Goal: Task Accomplishment & Management: Manage account settings

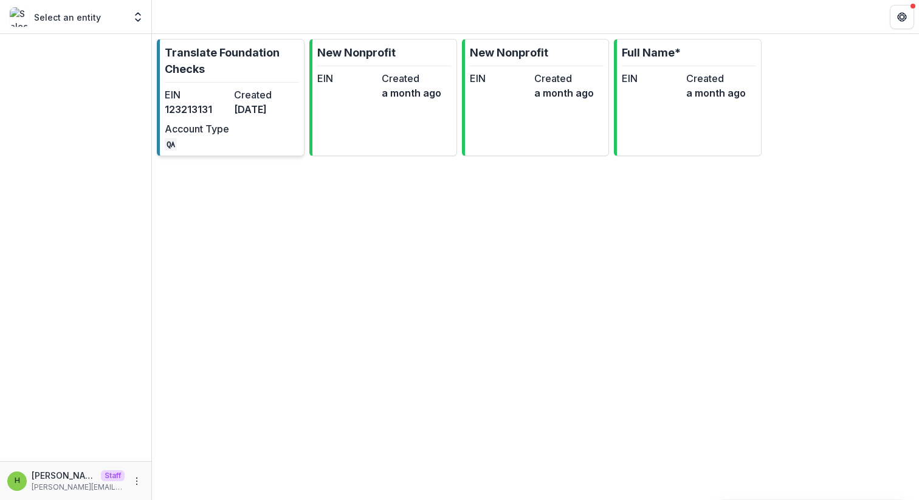
click at [281, 88] on dt "Created" at bounding box center [266, 95] width 64 height 15
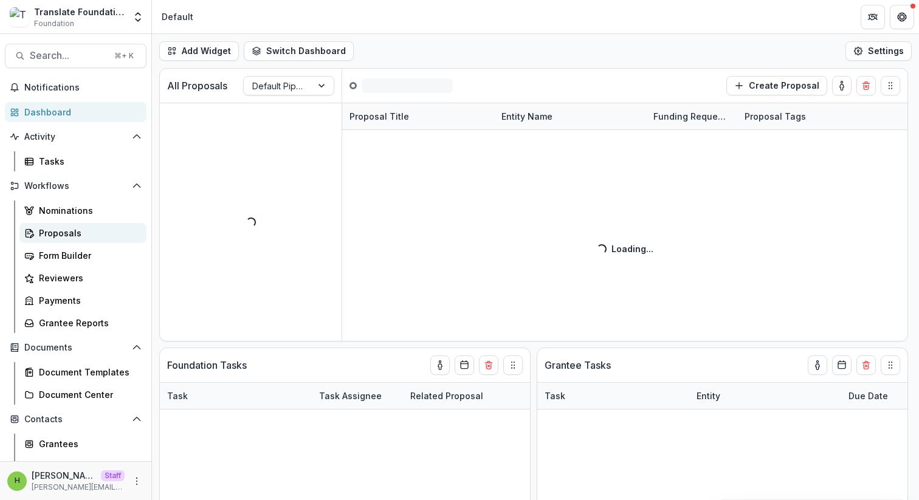
click at [92, 239] on link "Proposals" at bounding box center [82, 233] width 127 height 20
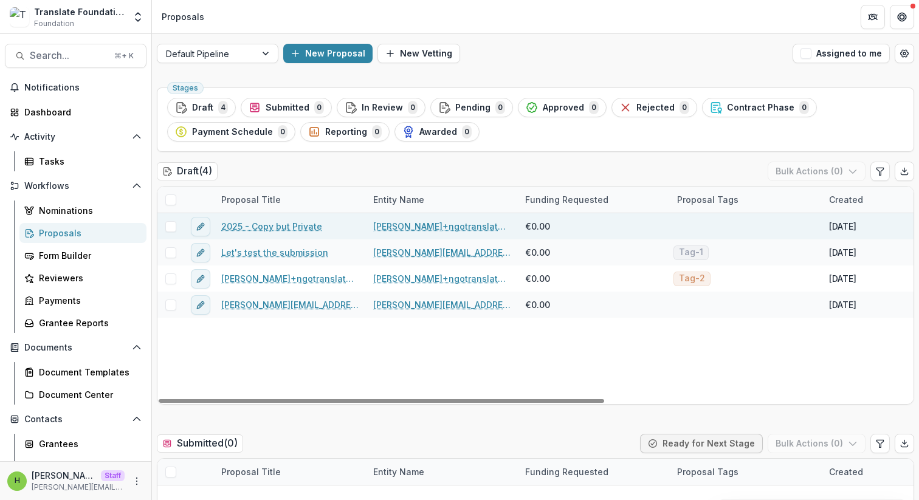
click at [166, 228] on span at bounding box center [170, 226] width 11 height 11
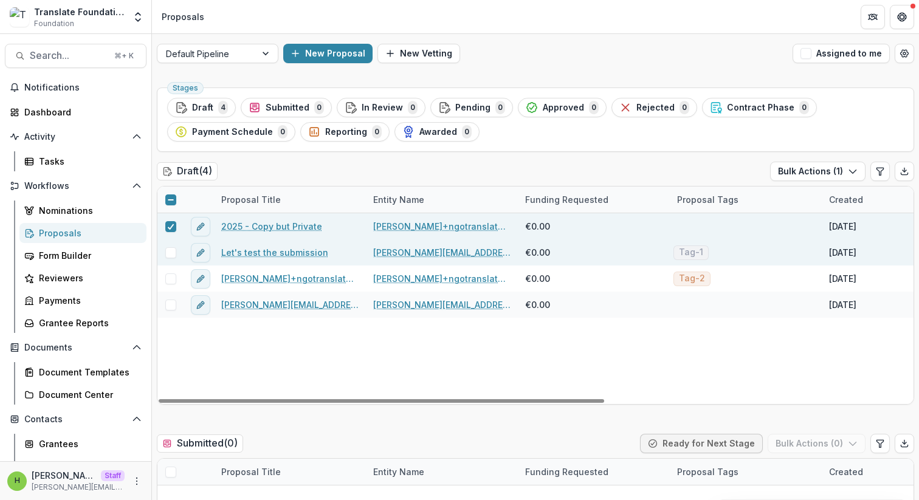
click at [167, 256] on span at bounding box center [170, 252] width 11 height 11
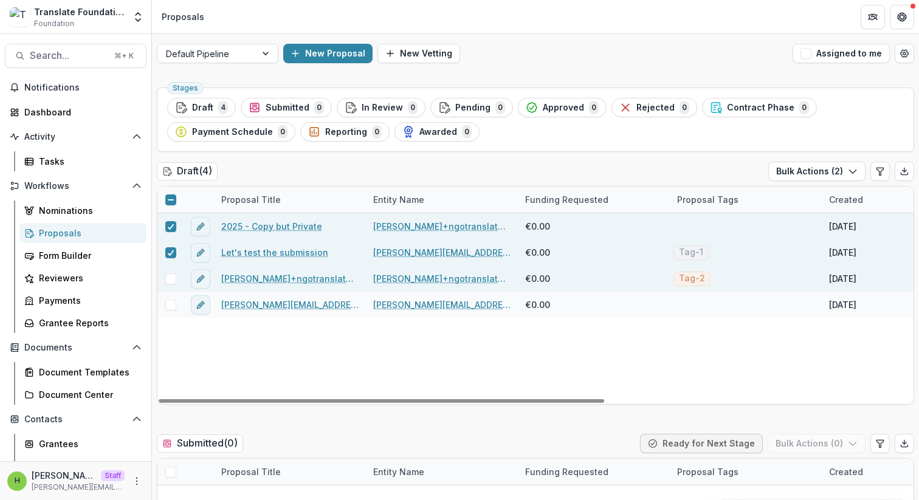
click at [169, 277] on span at bounding box center [170, 278] width 11 height 11
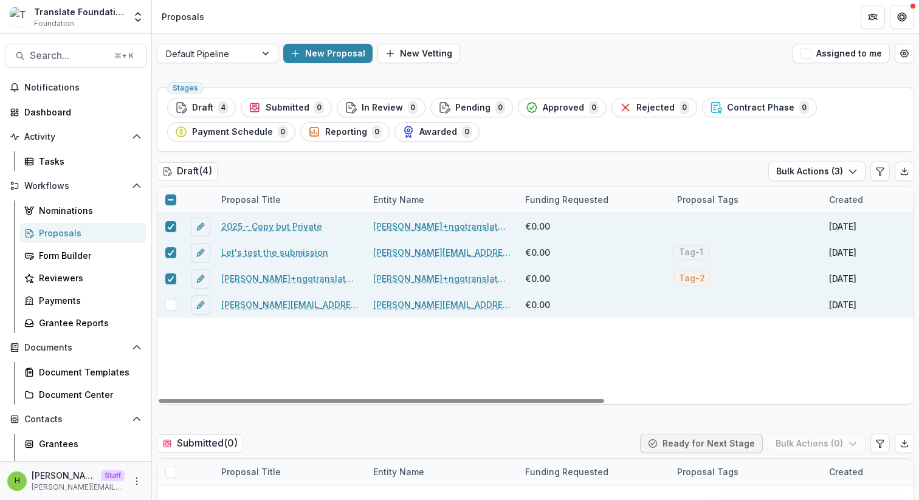
click at [173, 300] on span at bounding box center [170, 305] width 11 height 11
click at [832, 170] on button "Bulk Actions ( 4 )" at bounding box center [817, 171] width 98 height 19
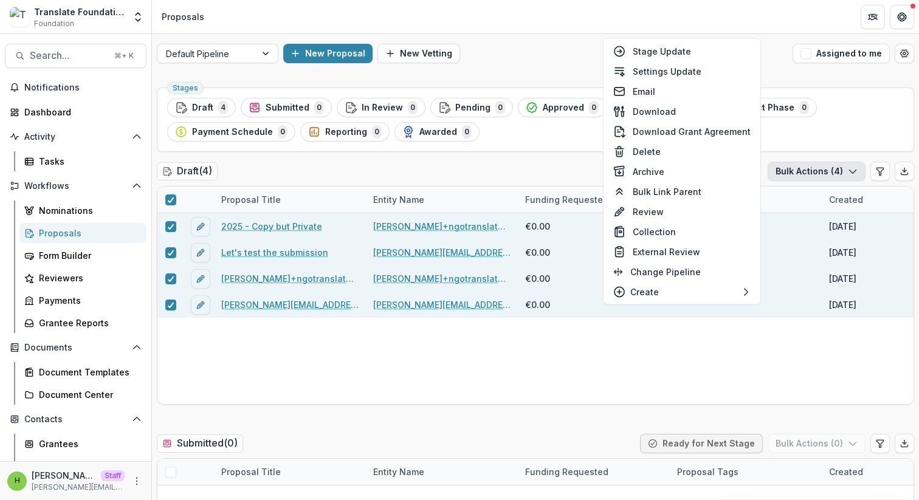
click at [699, 80] on button "Settings Update" at bounding box center [682, 71] width 152 height 20
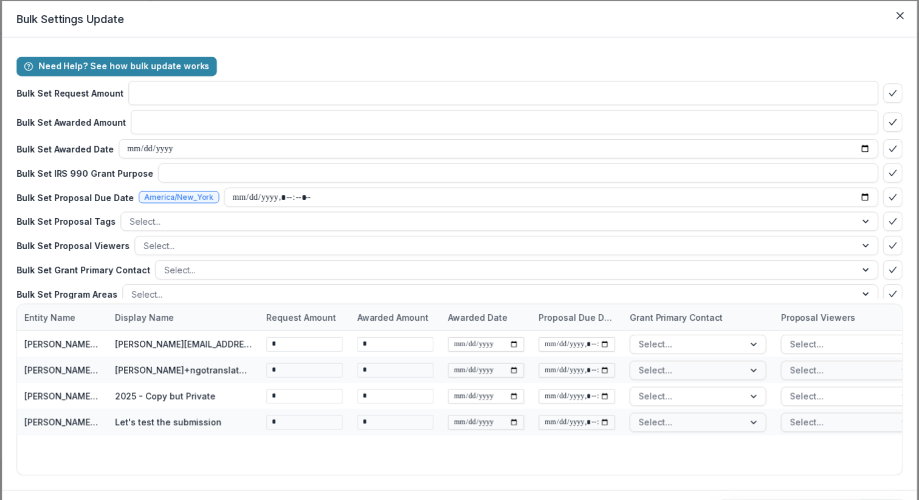
type input "**"
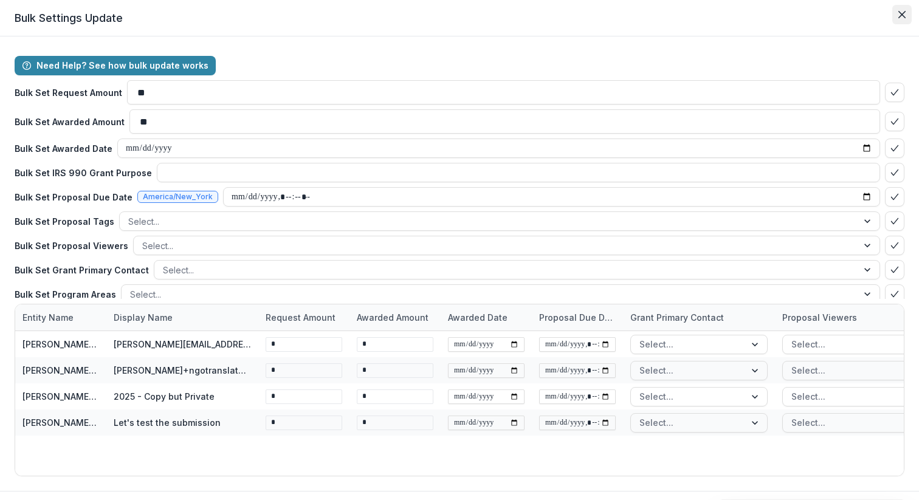
click at [898, 15] on icon "Close" at bounding box center [901, 14] width 7 height 7
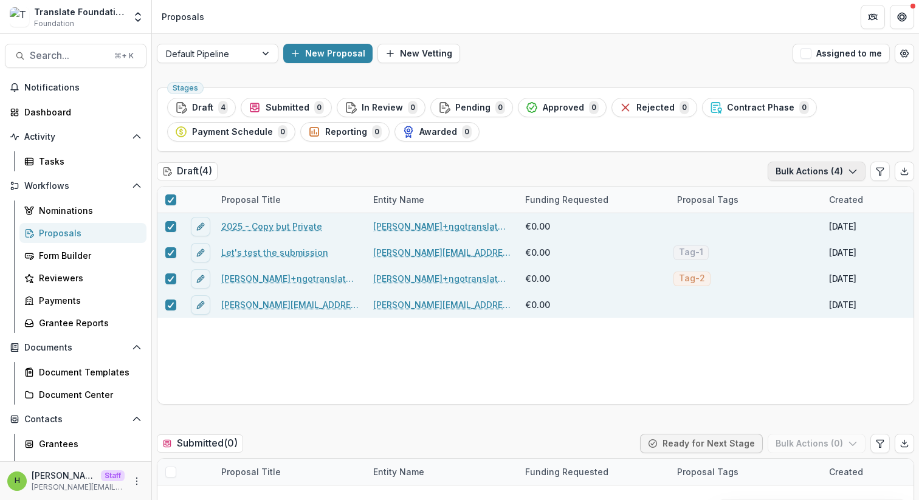
click at [819, 167] on button "Bulk Actions ( 4 )" at bounding box center [817, 171] width 98 height 19
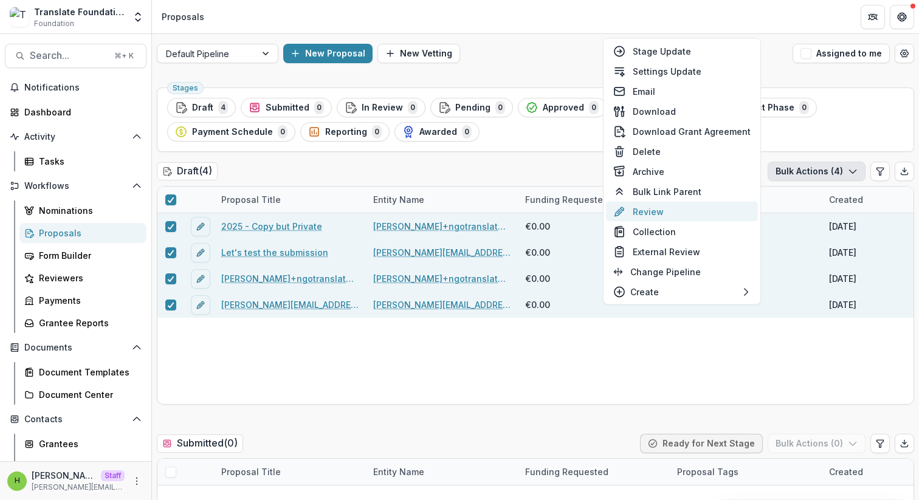
click at [697, 212] on button "Review" at bounding box center [682, 212] width 152 height 20
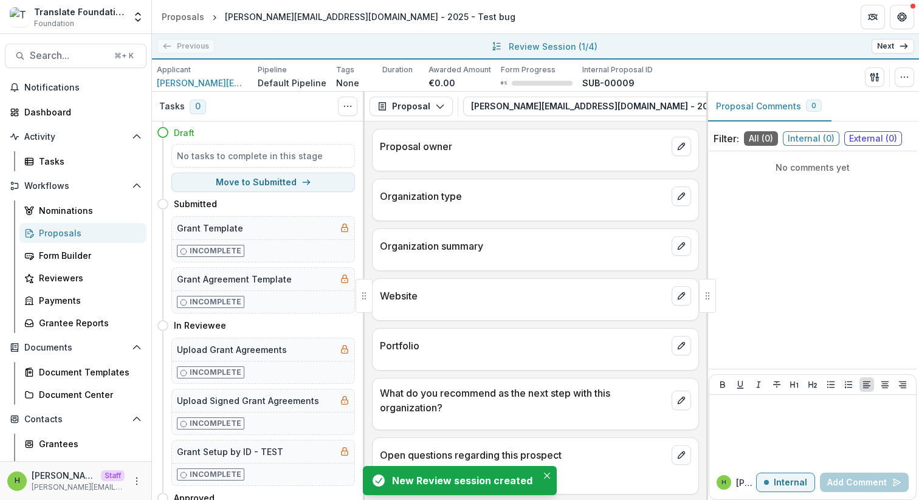
click at [891, 47] on link "Next" at bounding box center [892, 46] width 43 height 15
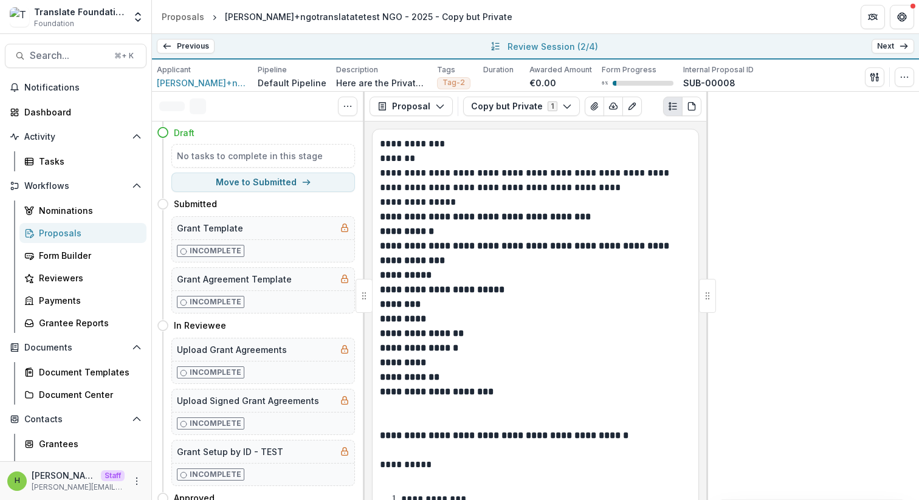
click at [891, 47] on link "Next" at bounding box center [892, 46] width 43 height 15
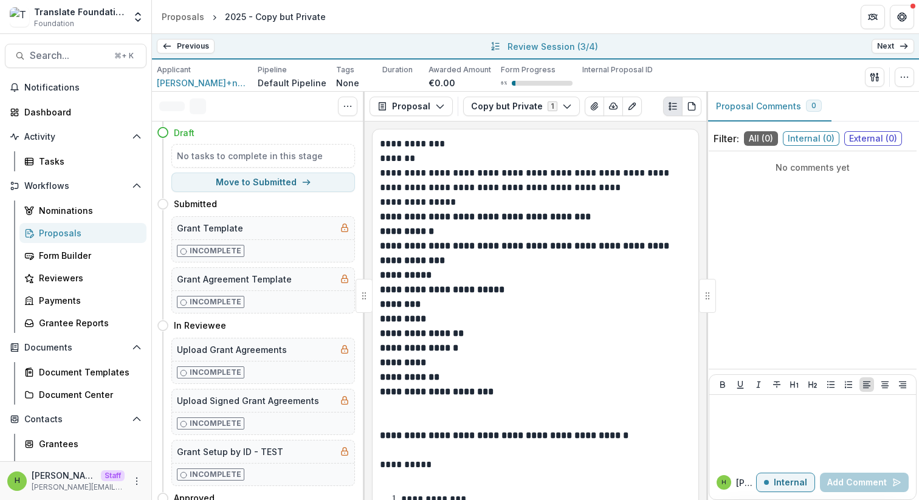
click at [891, 47] on link "Next" at bounding box center [892, 46] width 43 height 15
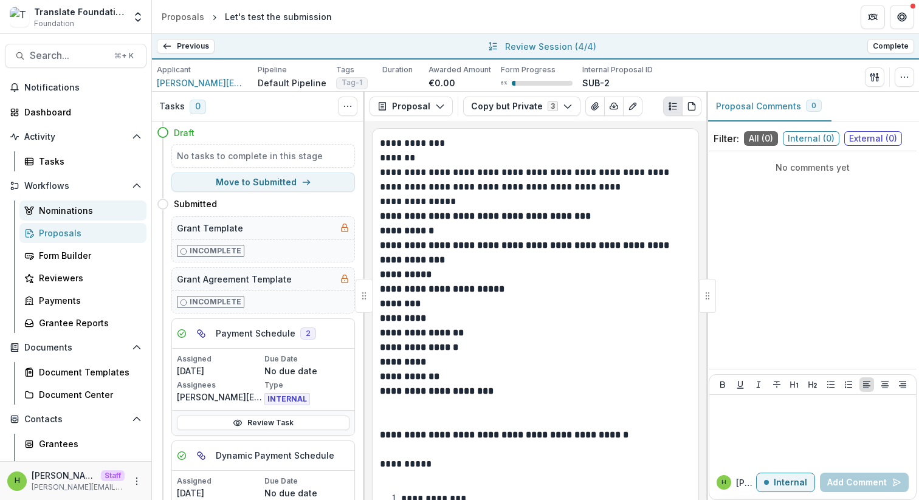
click at [67, 213] on div "Nominations" at bounding box center [88, 210] width 98 height 13
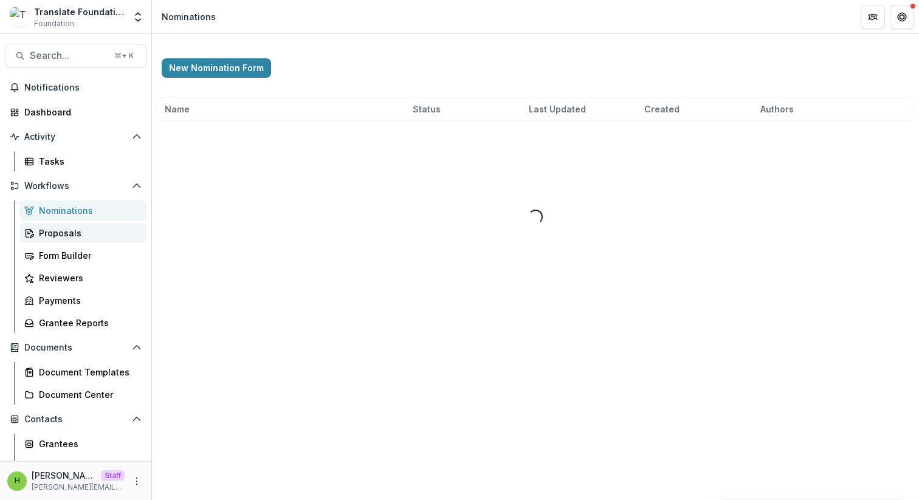
click at [66, 224] on link "Proposals" at bounding box center [82, 233] width 127 height 20
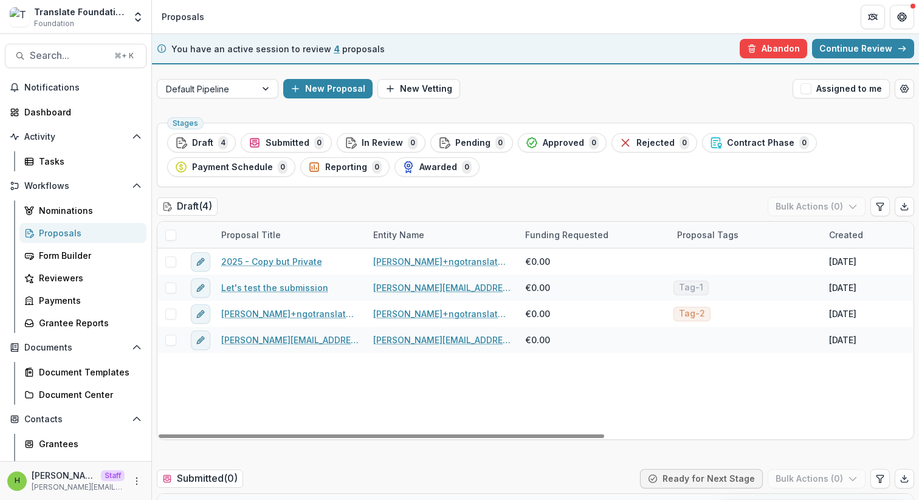
click at [176, 238] on span at bounding box center [170, 235] width 11 height 11
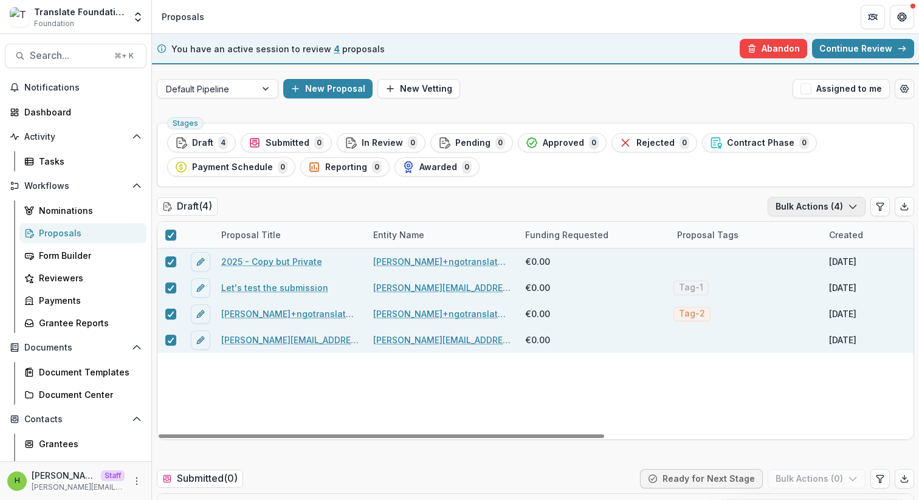
click at [794, 207] on button "Bulk Actions ( 4 )" at bounding box center [817, 206] width 98 height 19
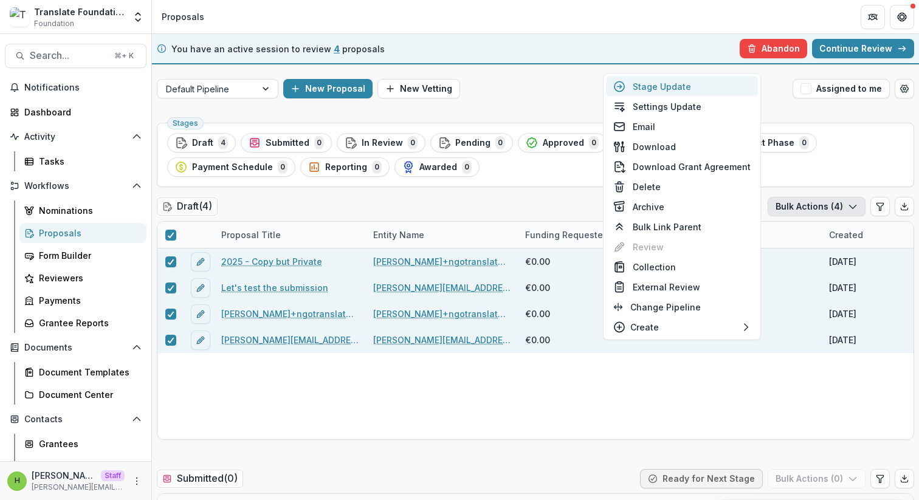
click at [713, 91] on button "Stage Update" at bounding box center [682, 87] width 152 height 20
select select "*****"
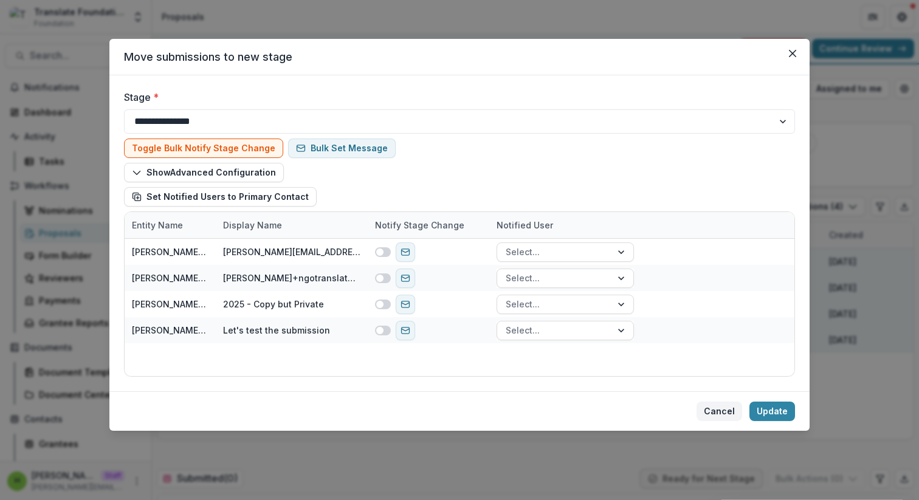
click at [721, 413] on button "Cancel" at bounding box center [719, 411] width 46 height 19
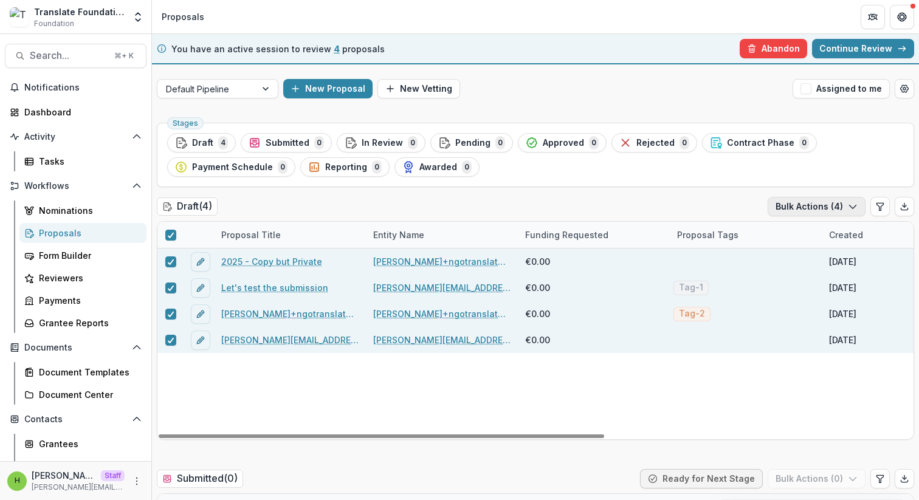
click at [820, 207] on button "Bulk Actions ( 4 )" at bounding box center [817, 206] width 98 height 19
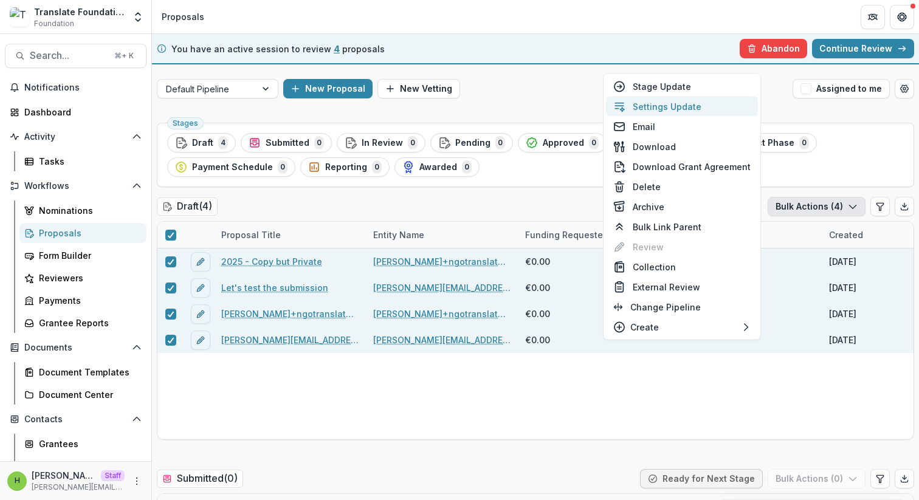
click at [718, 105] on button "Settings Update" at bounding box center [682, 107] width 152 height 20
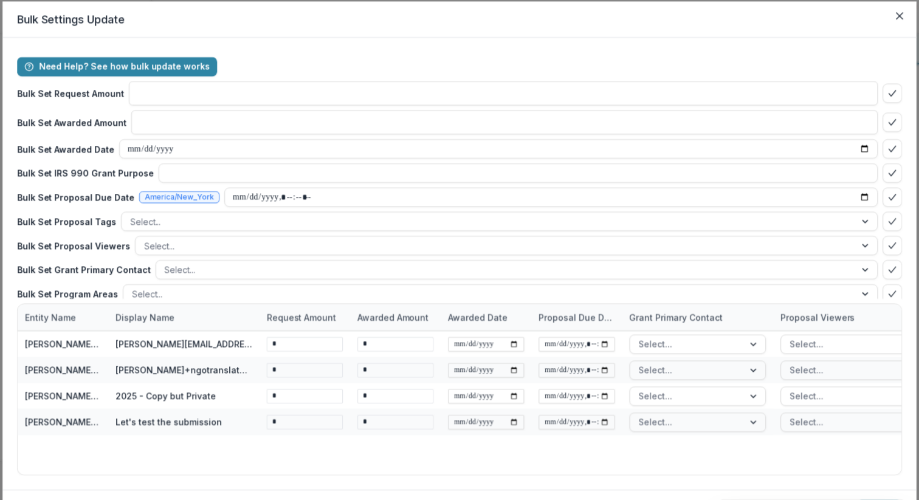
type input "**"
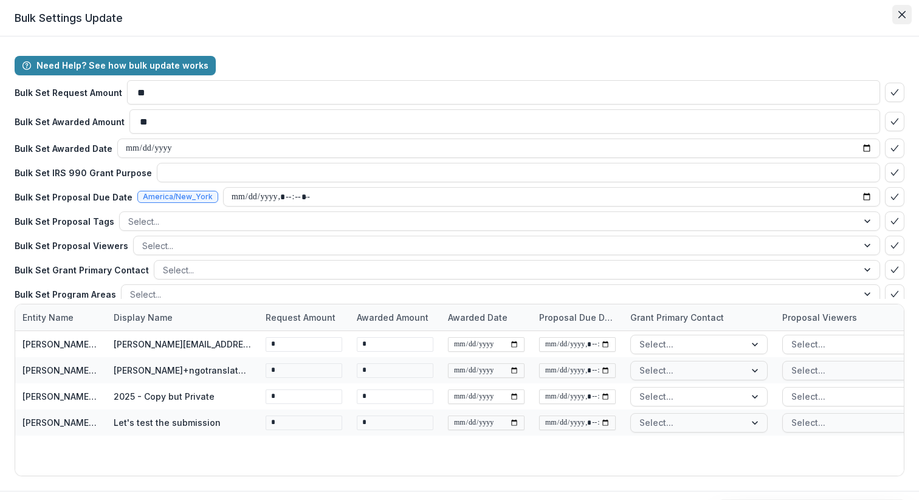
click at [898, 20] on button "Close" at bounding box center [901, 14] width 19 height 19
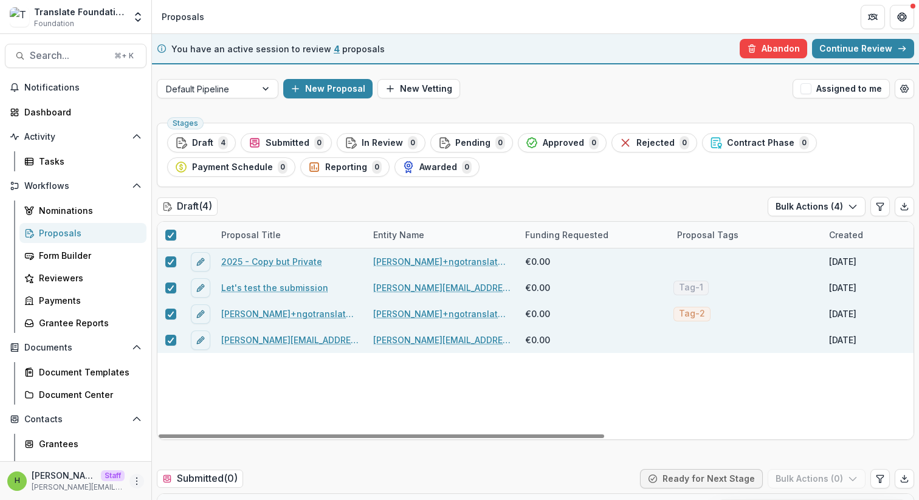
click at [134, 478] on icon "More" at bounding box center [137, 481] width 10 height 10
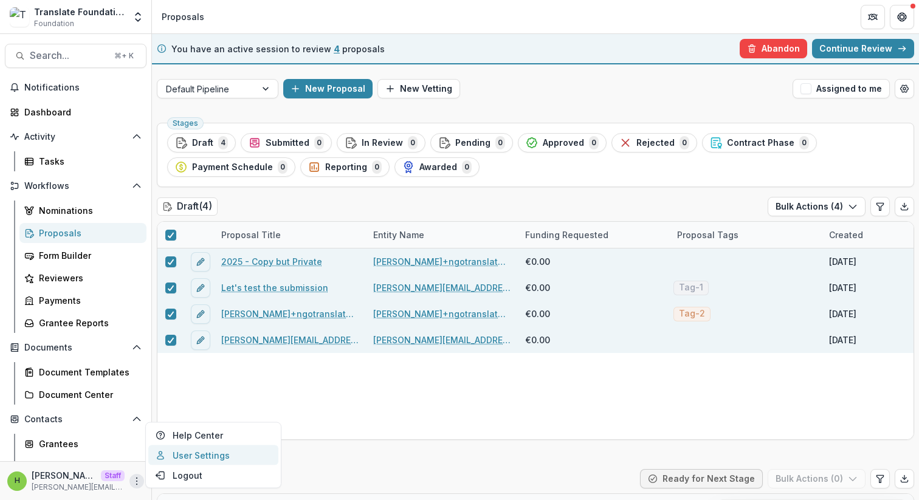
click at [196, 458] on link "User Settings" at bounding box center [213, 455] width 130 height 20
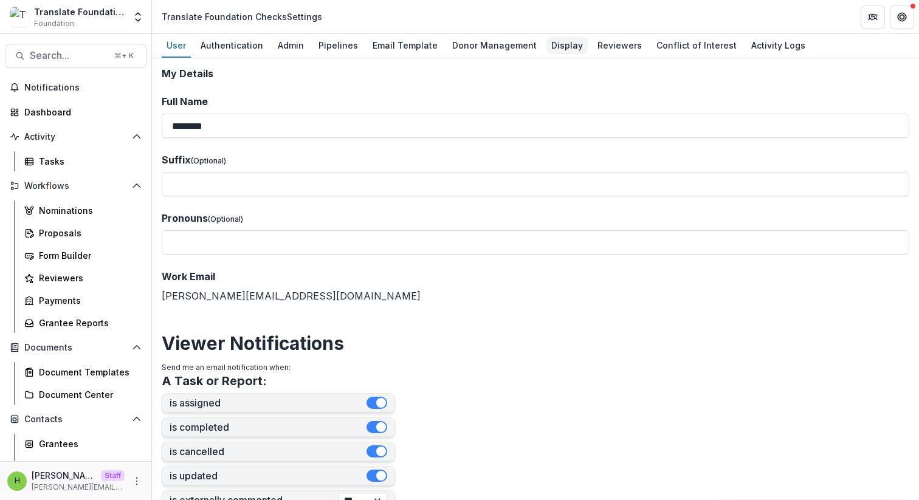
click at [560, 45] on div "Display" at bounding box center [566, 45] width 41 height 18
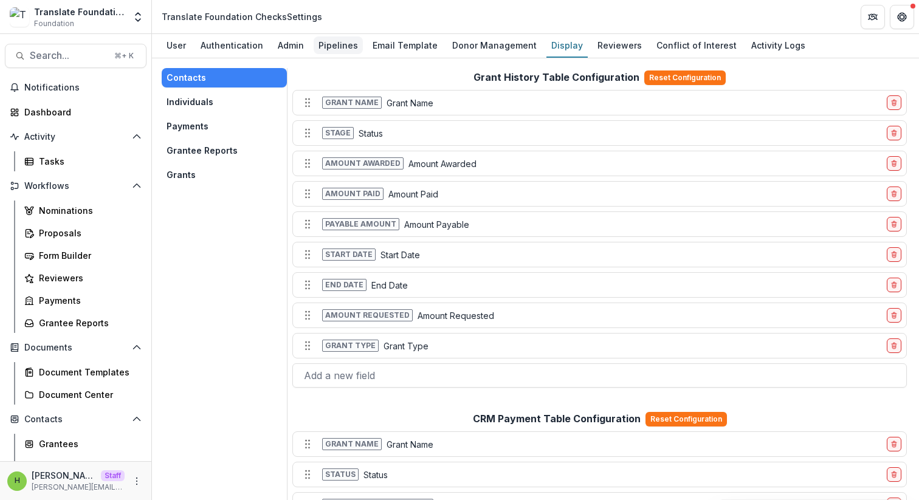
click at [350, 47] on div "Pipelines" at bounding box center [338, 45] width 49 height 18
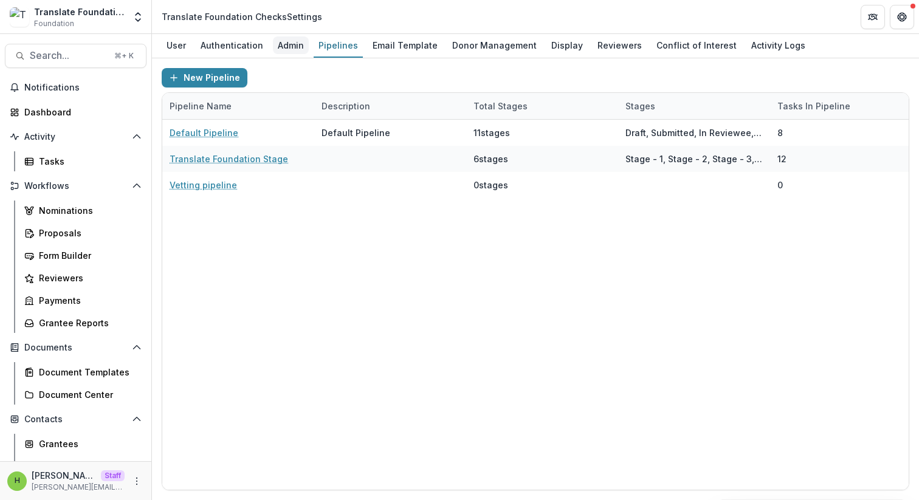
click at [290, 49] on div "Admin" at bounding box center [291, 45] width 36 height 18
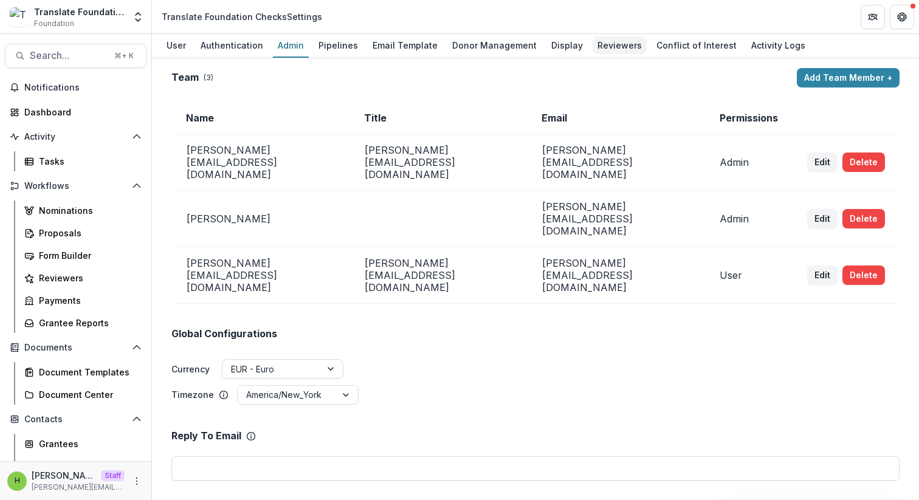
click at [620, 42] on div "Reviewers" at bounding box center [619, 45] width 54 height 18
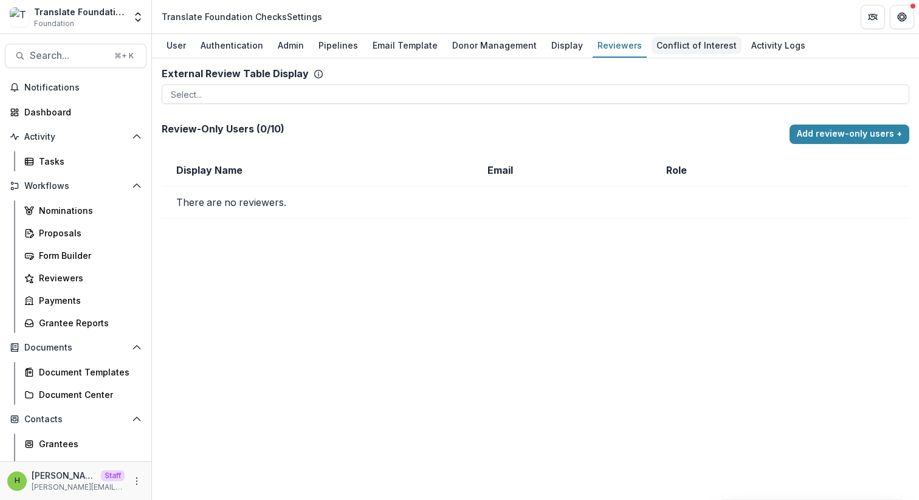
click at [679, 43] on div "Conflict of Interest" at bounding box center [696, 45] width 90 height 18
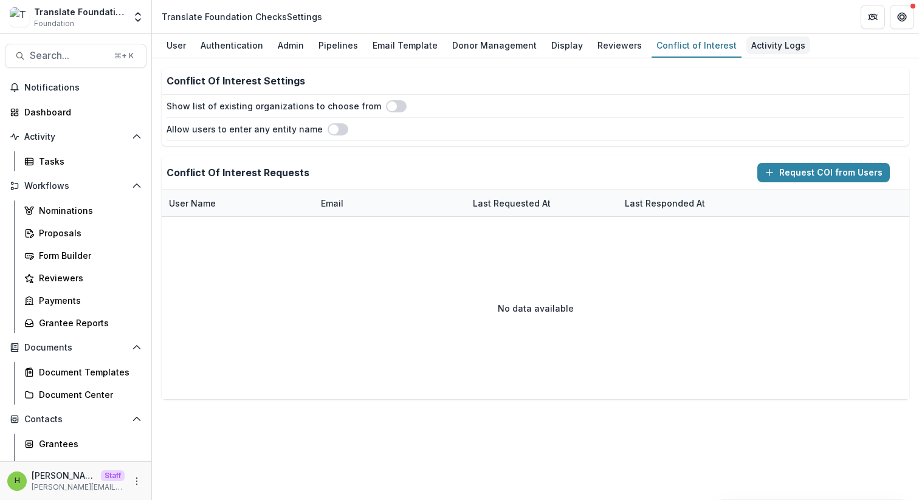
click at [746, 38] on div "Activity Logs" at bounding box center [778, 45] width 64 height 18
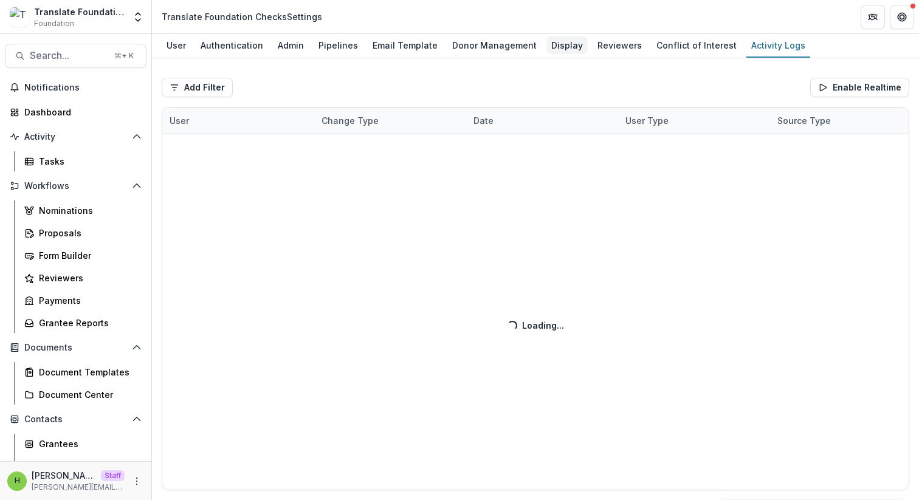
click at [566, 54] on link "Display" at bounding box center [566, 46] width 41 height 24
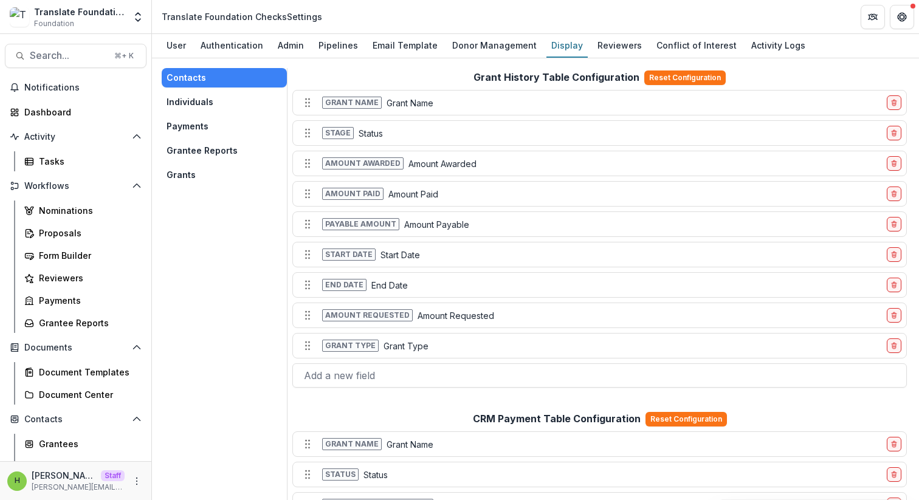
click at [215, 173] on button "Grants" at bounding box center [224, 174] width 125 height 19
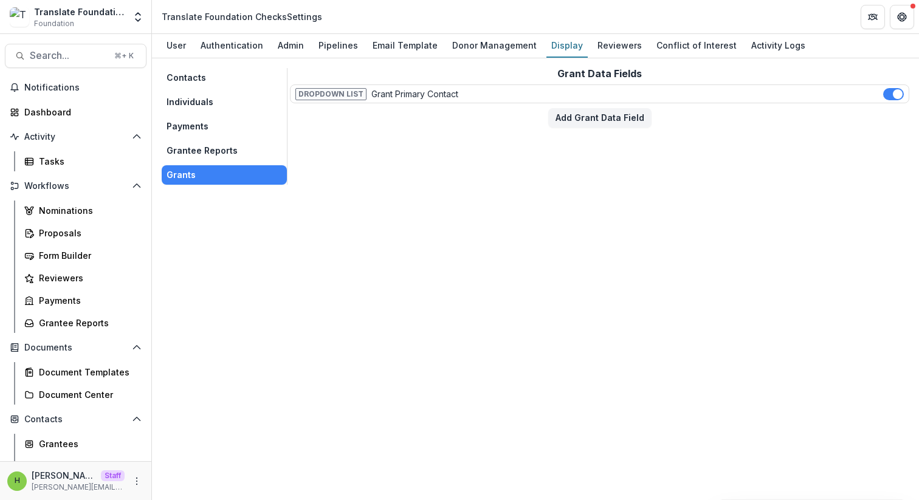
click at [436, 92] on p "Grant Primary Contact" at bounding box center [414, 94] width 87 height 13
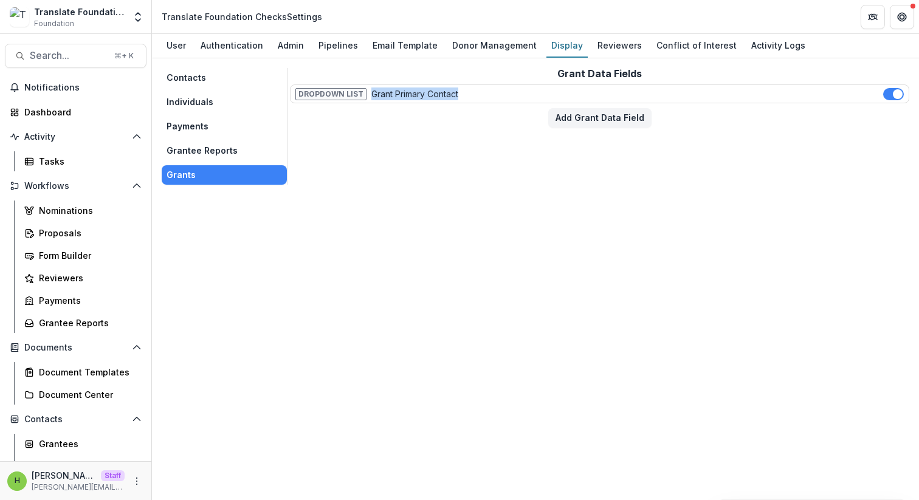
click at [436, 92] on p "Grant Primary Contact" at bounding box center [414, 94] width 87 height 13
copy p "Grant Primary Contact"
